Goal: Transaction & Acquisition: Subscribe to service/newsletter

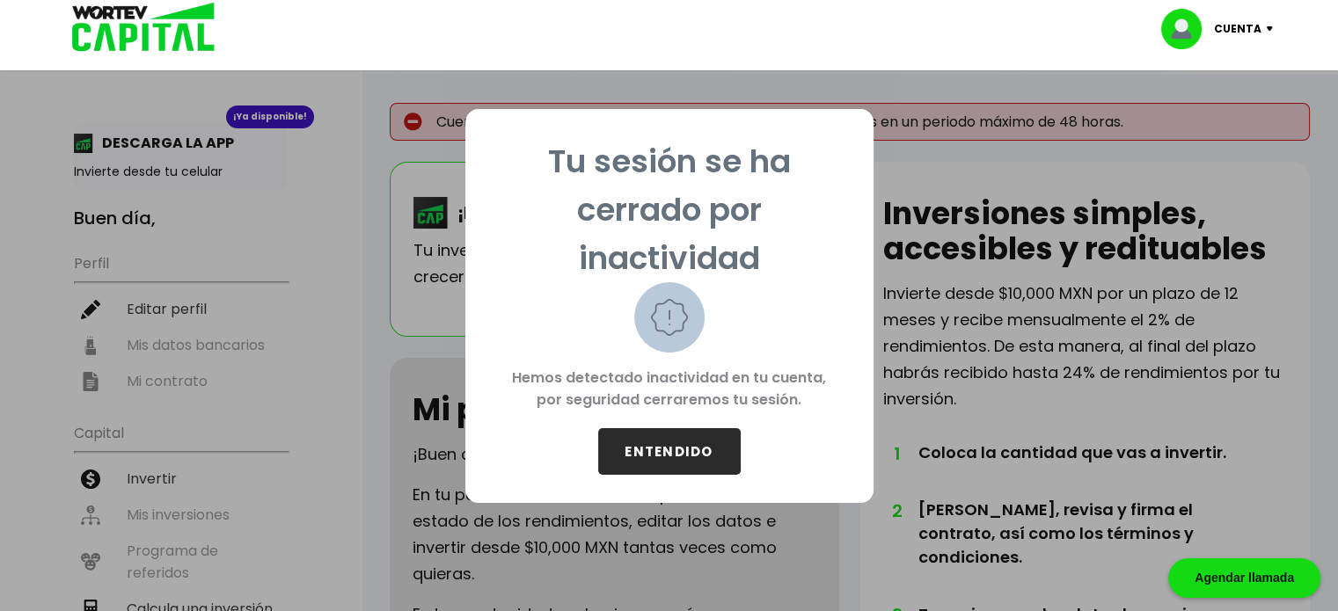
click at [665, 443] on button "ENTENDIDO" at bounding box center [669, 451] width 143 height 47
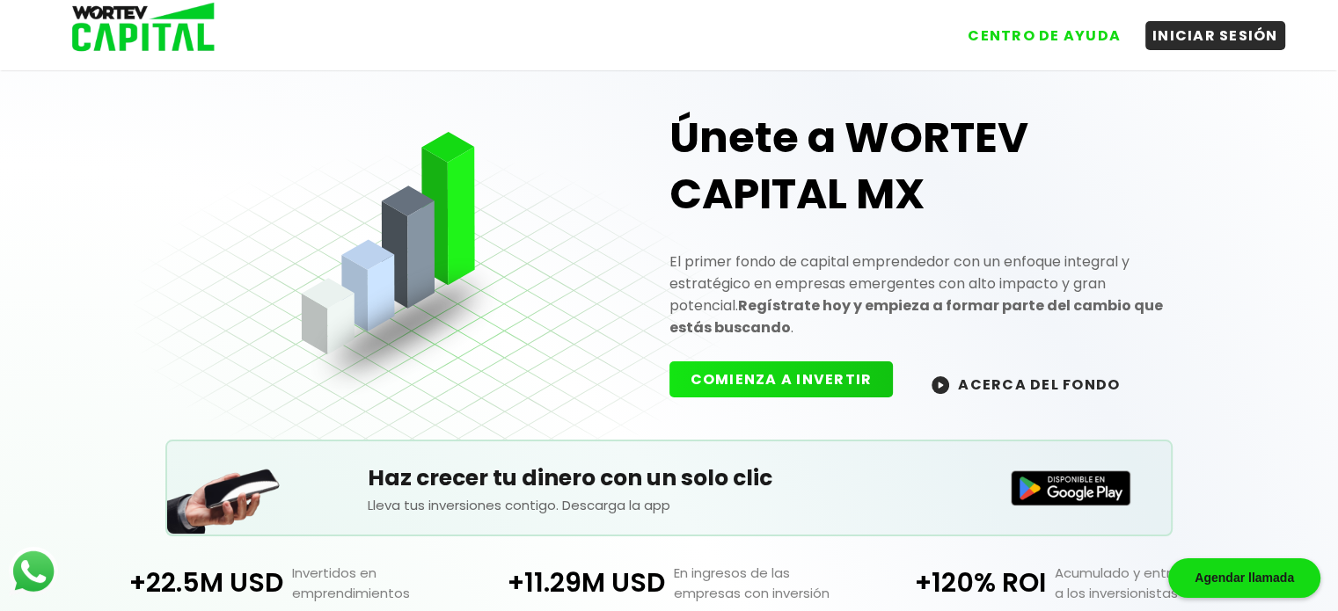
click at [793, 375] on button "COMIENZA A INVERTIR" at bounding box center [782, 380] width 224 height 36
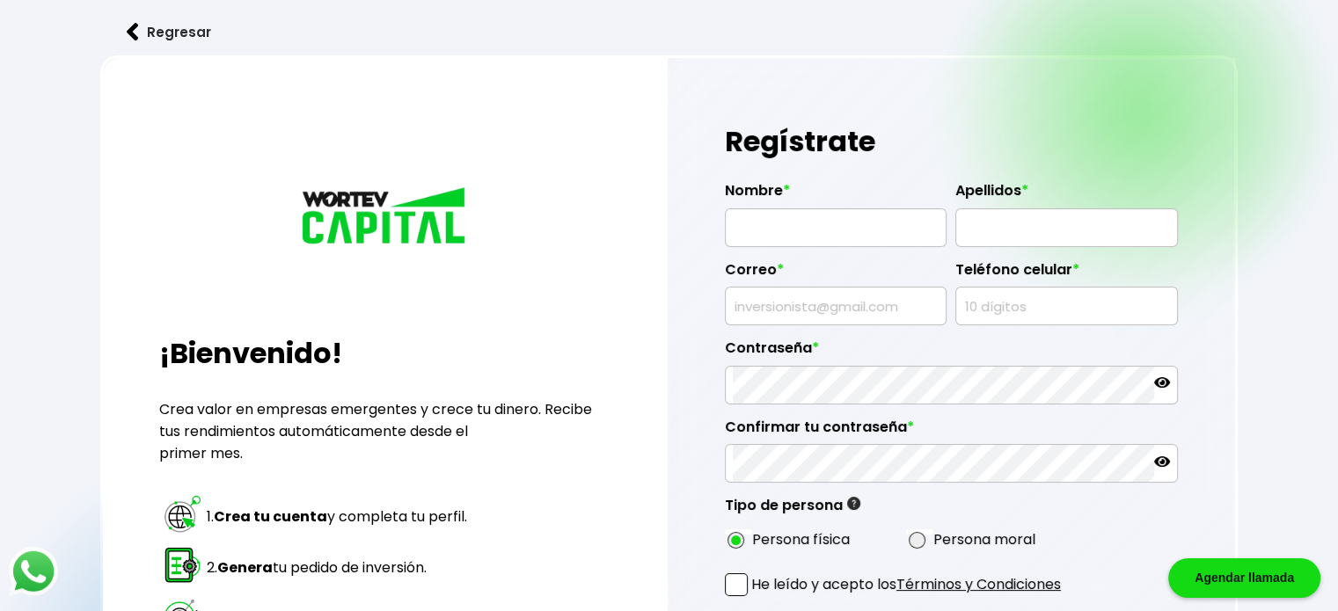
type input "[PERSON_NAME]"
type input "YOUNG"
type input "[EMAIL_ADDRESS][DOMAIN_NAME]"
type input "8920860608"
radio input "true"
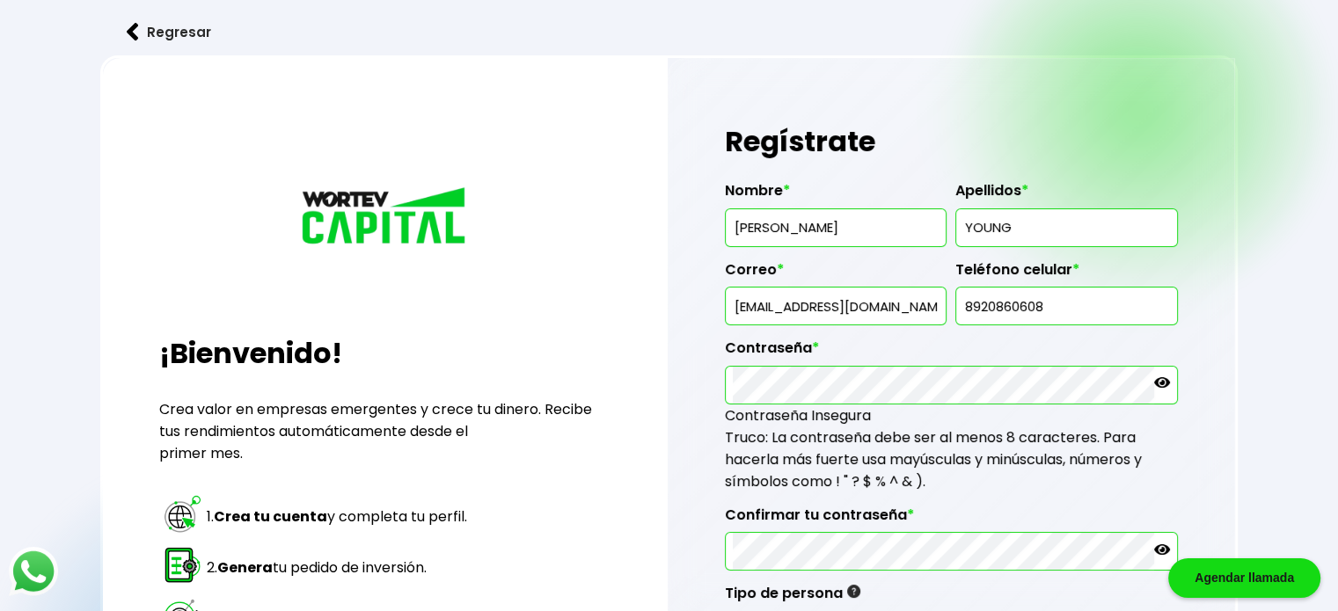
click at [828, 309] on input "[EMAIL_ADDRESS][DOMAIN_NAME]" at bounding box center [836, 306] width 206 height 37
type input "[EMAIL_ADDRESS][DOMAIN_NAME]"
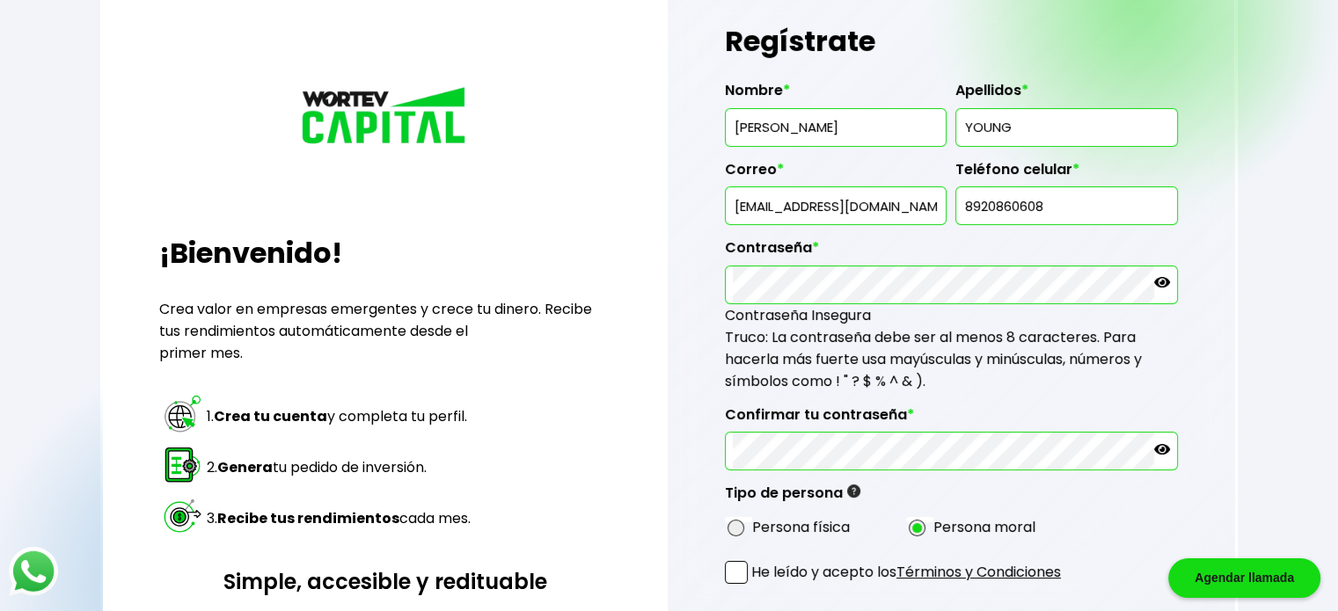
scroll to position [326, 0]
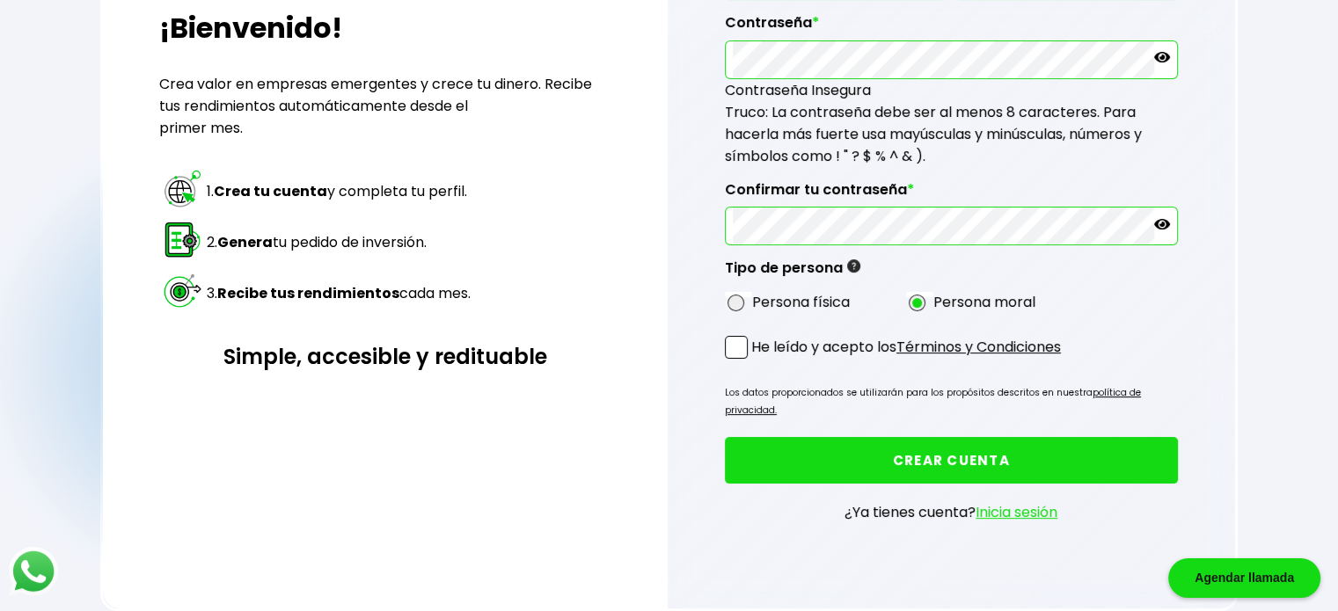
drag, startPoint x: 735, startPoint y: 298, endPoint x: 742, endPoint y: 322, distance: 24.8
click at [736, 298] on span at bounding box center [737, 304] width 18 height 18
click at [754, 298] on input "radio" at bounding box center [759, 302] width 11 height 11
radio input "true"
click at [744, 341] on span at bounding box center [736, 347] width 23 height 23
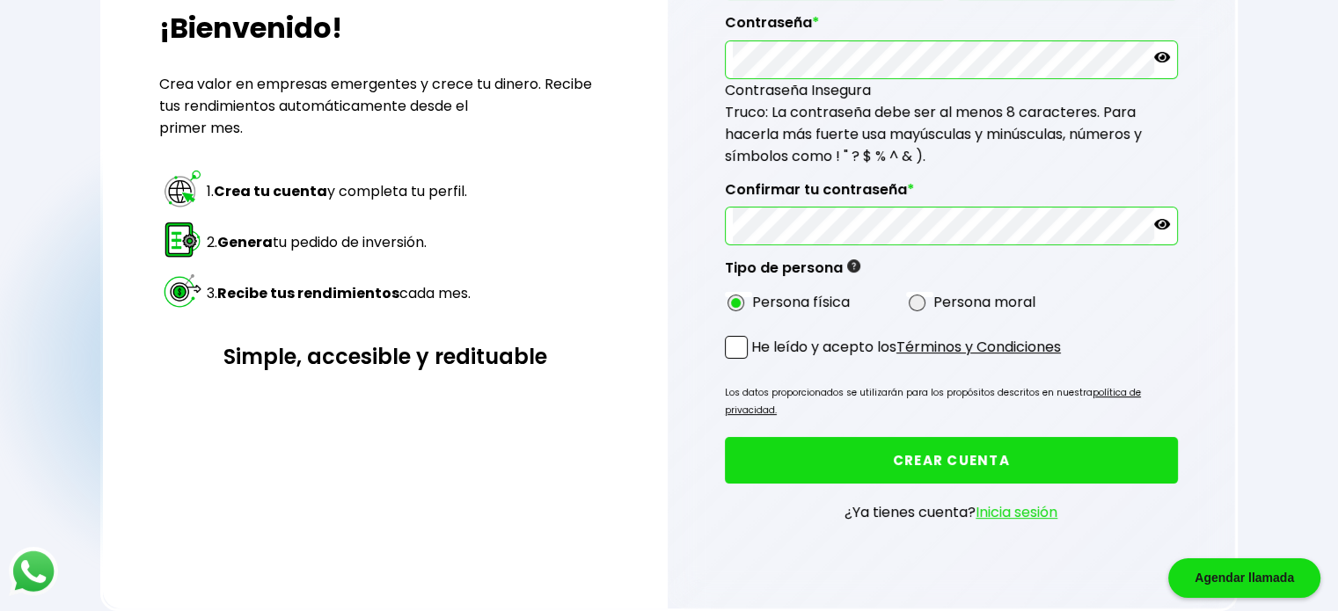
click at [755, 361] on input "He leído y acepto los Términos y Condiciones" at bounding box center [755, 361] width 0 height 0
click at [881, 437] on button "CREAR CUENTA" at bounding box center [951, 460] width 453 height 47
